Goal: Information Seeking & Learning: Learn about a topic

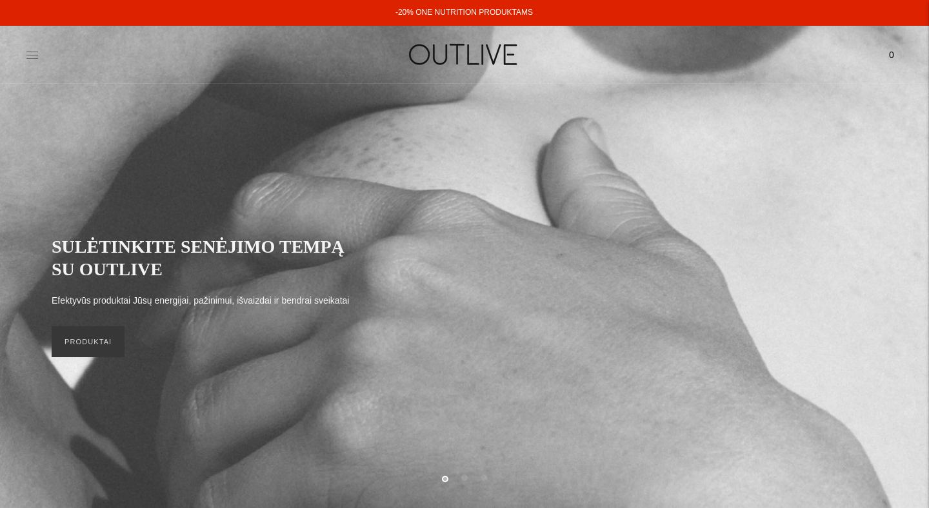
click at [30, 55] on icon at bounding box center [32, 55] width 12 height 6
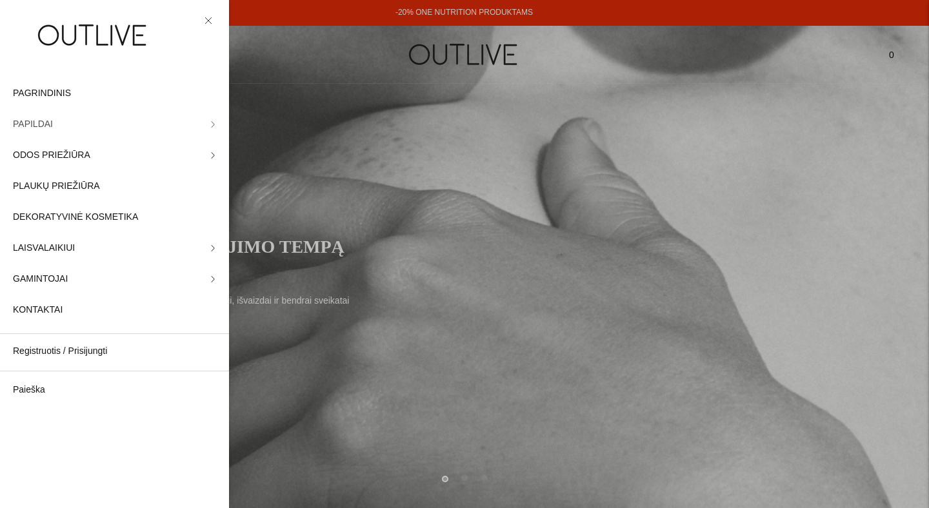
click at [88, 124] on link "PAPILDAI" at bounding box center [114, 124] width 229 height 31
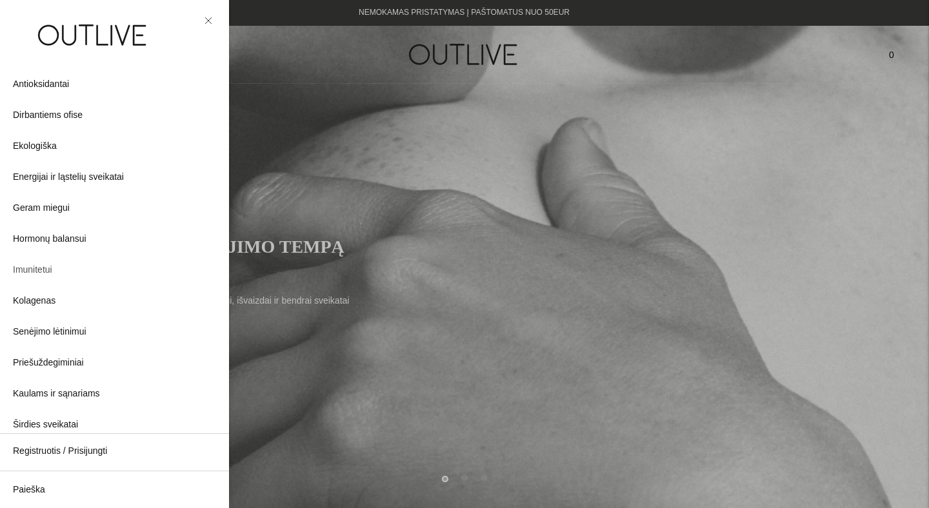
scroll to position [90, 0]
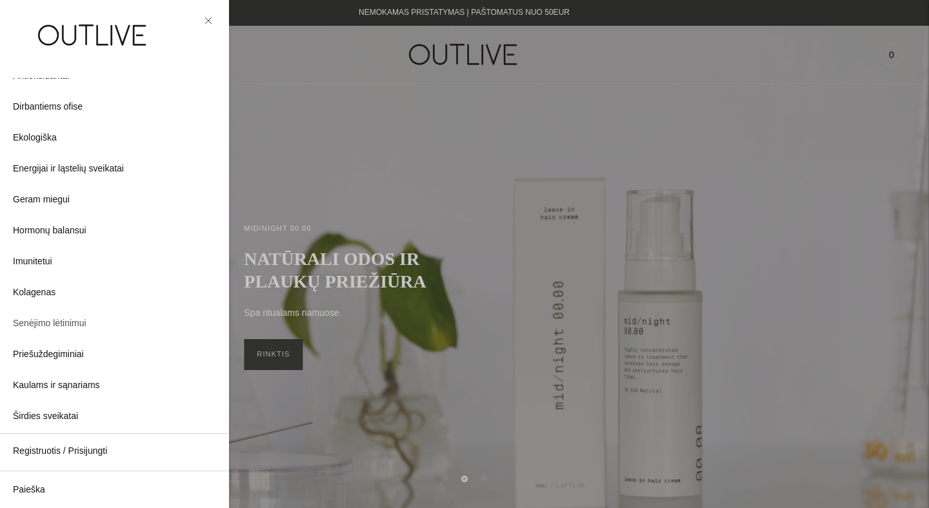
click at [57, 319] on span "Senėjimo lėtinimui" at bounding box center [50, 323] width 74 height 15
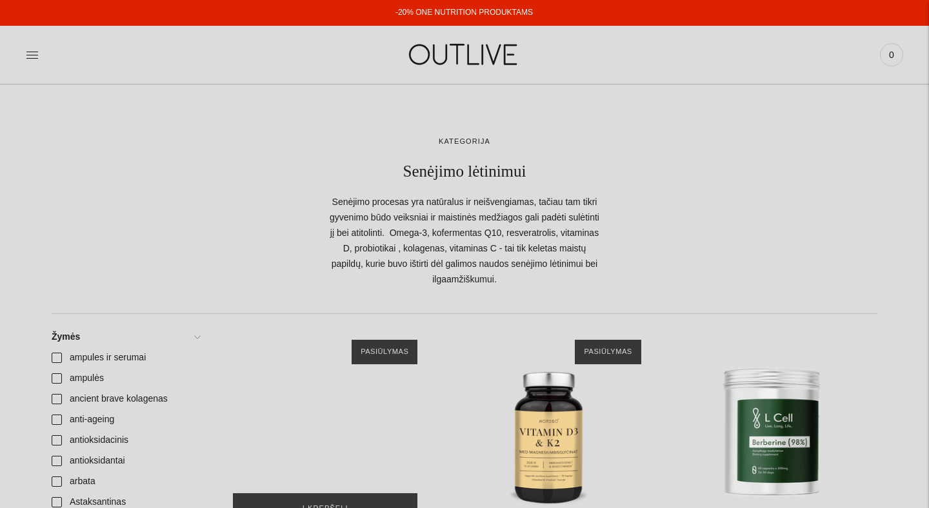
click at [330, 327] on div "NORDBO NAD+ Synergy kompleksas NAD+ didinimui 40kaps\a" at bounding box center [325, 432] width 210 height 210
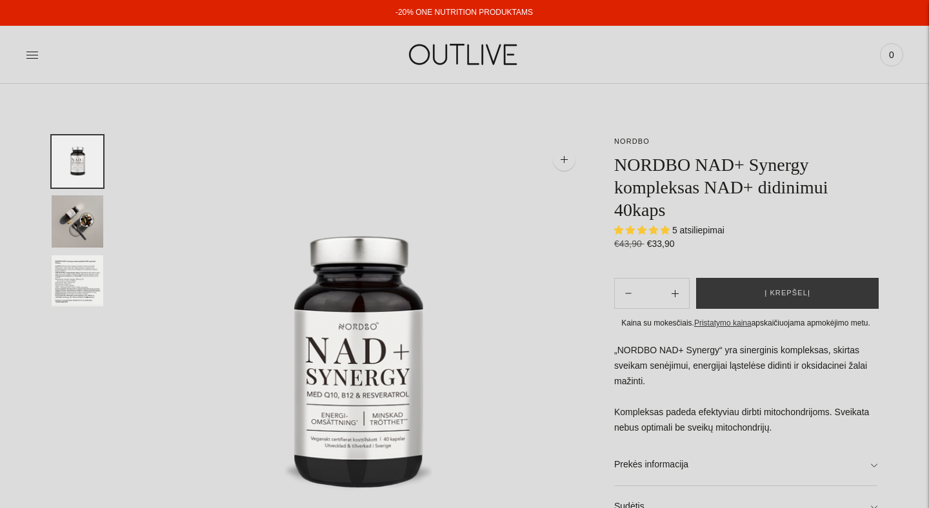
select select "**********"
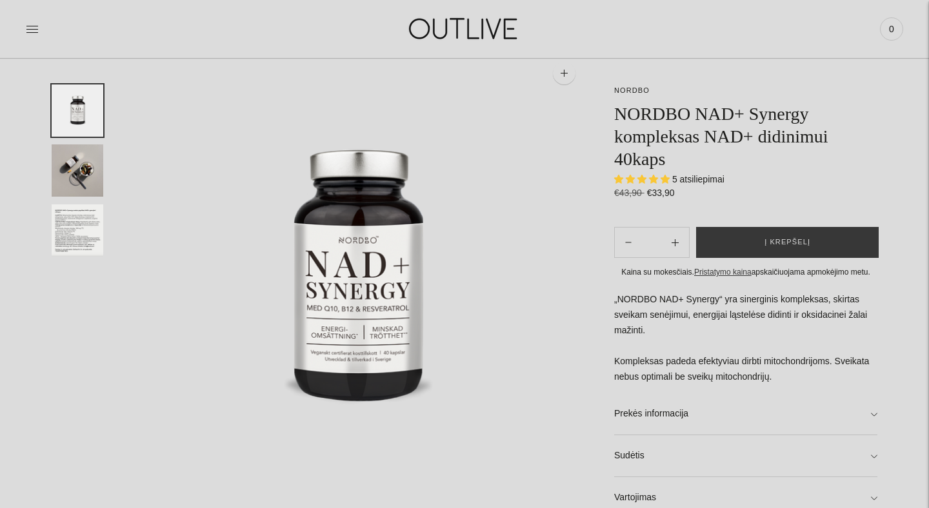
scroll to position [206, 0]
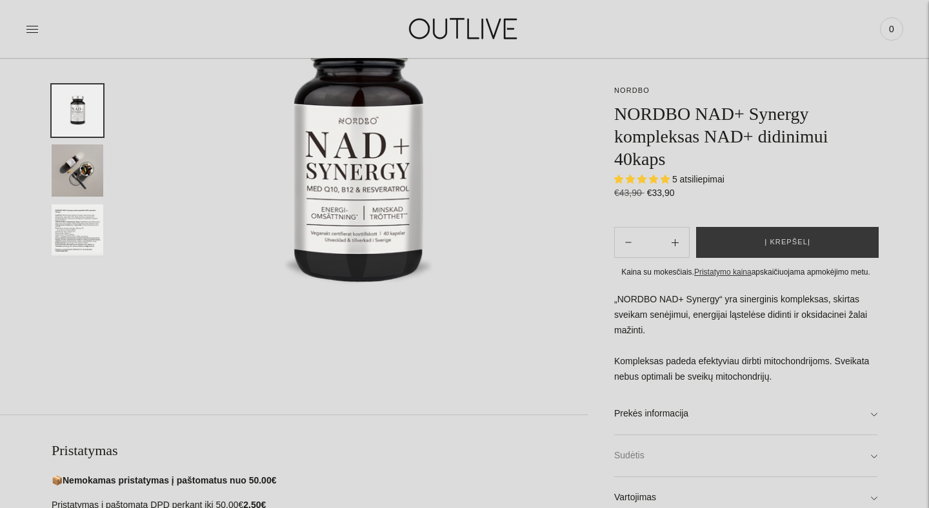
click at [636, 452] on link "Sudėtis" at bounding box center [745, 455] width 263 height 41
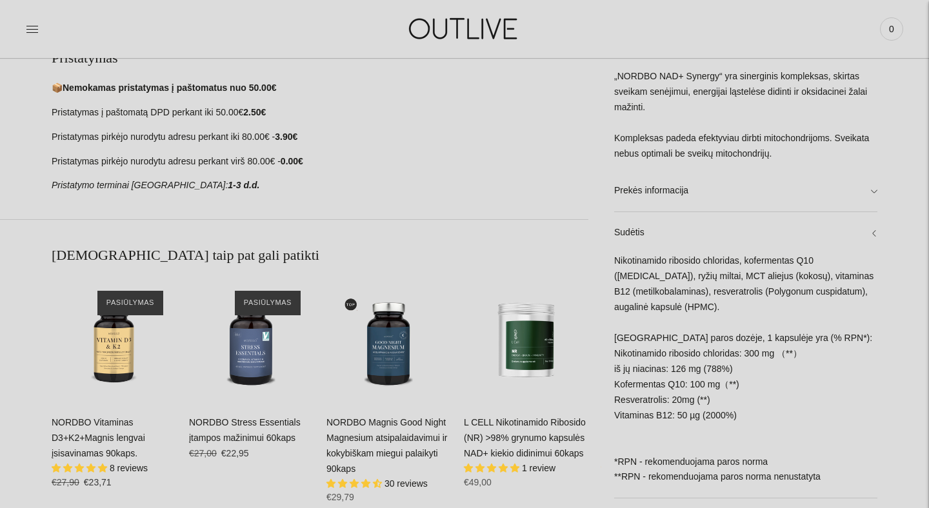
scroll to position [520, 0]
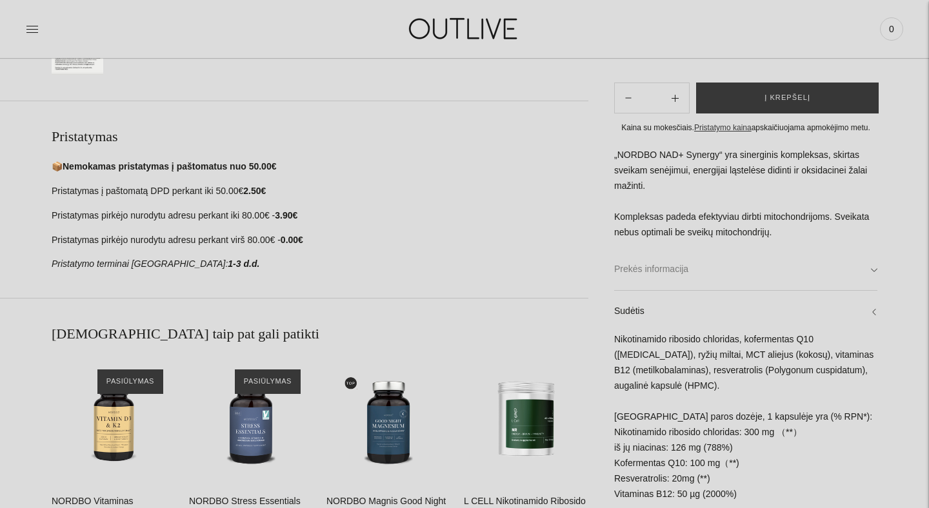
click at [695, 272] on link "Prekės informacija" at bounding box center [745, 269] width 263 height 41
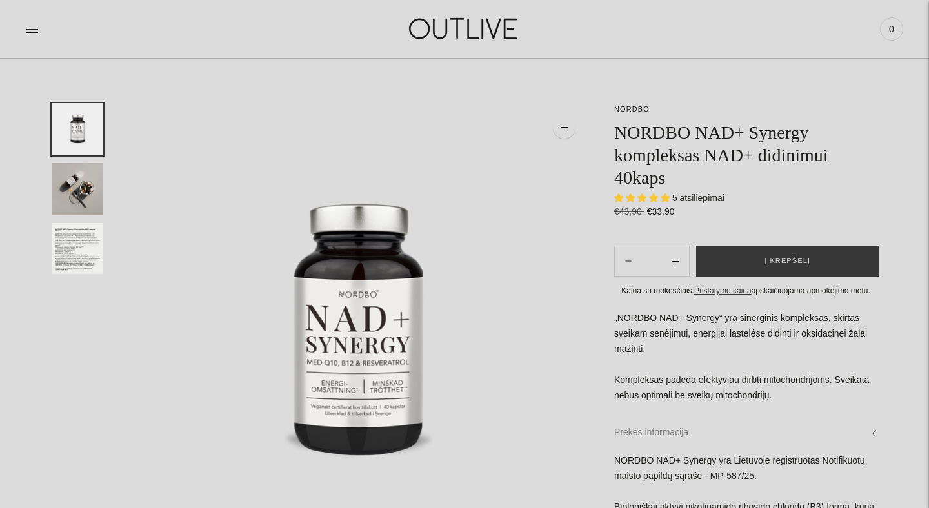
scroll to position [32, 0]
